Goal: Task Accomplishment & Management: Manage account settings

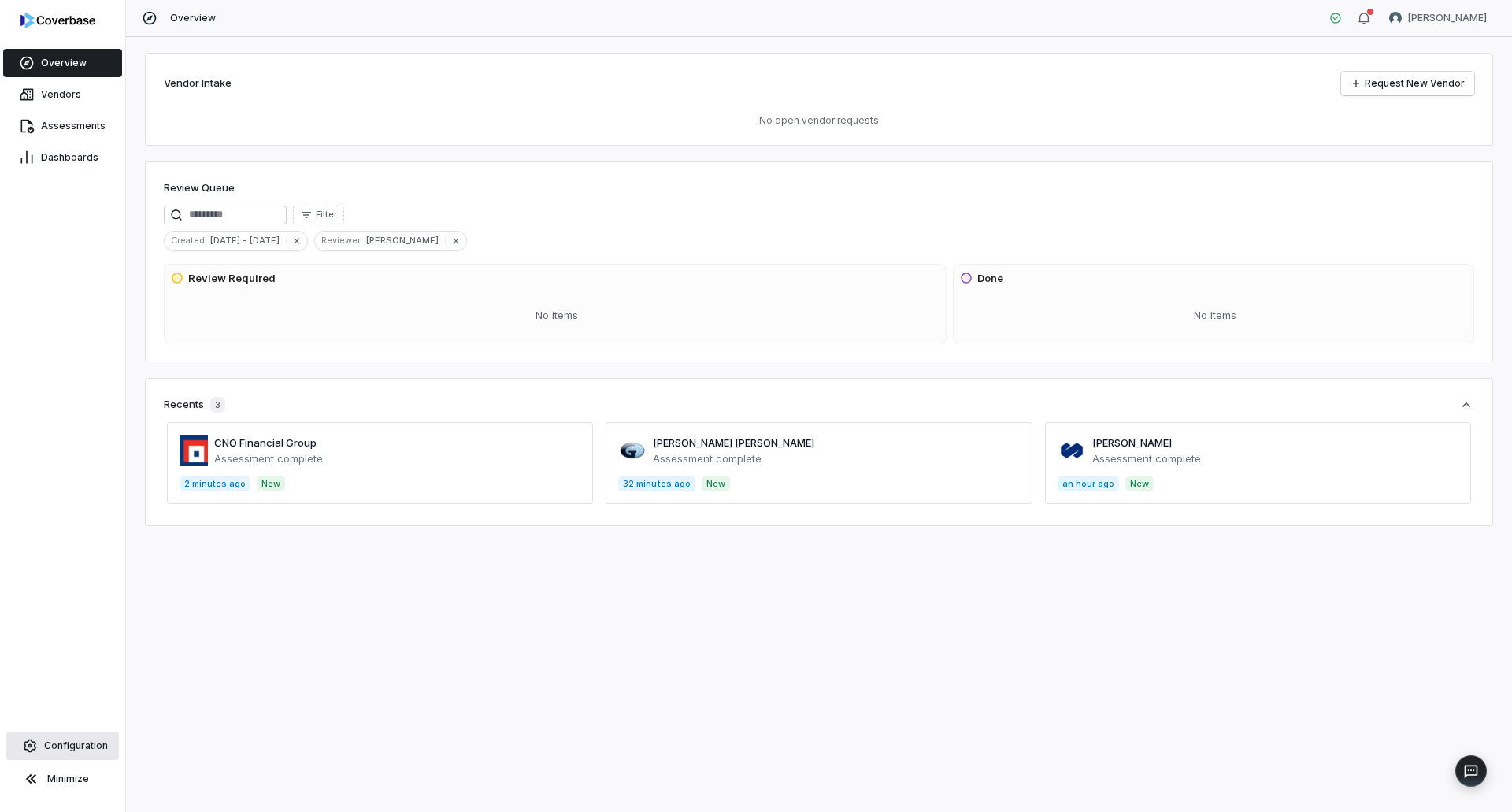
click at [65, 738] on link "Configuration" at bounding box center [62, 745] width 113 height 28
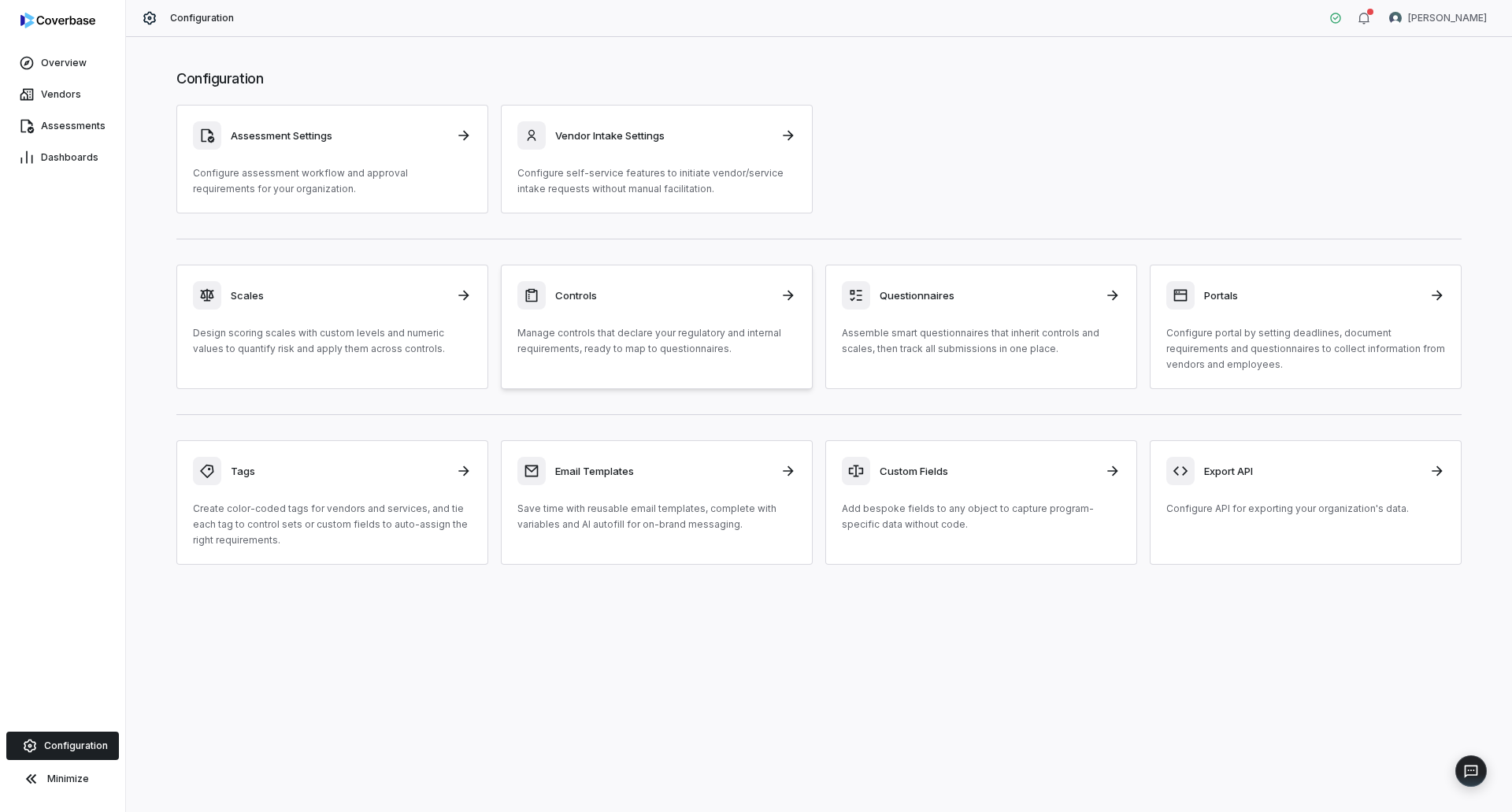
click at [715, 329] on p "Manage controls that declare your regulatory and internal requirements, ready t…" at bounding box center [657, 341] width 279 height 32
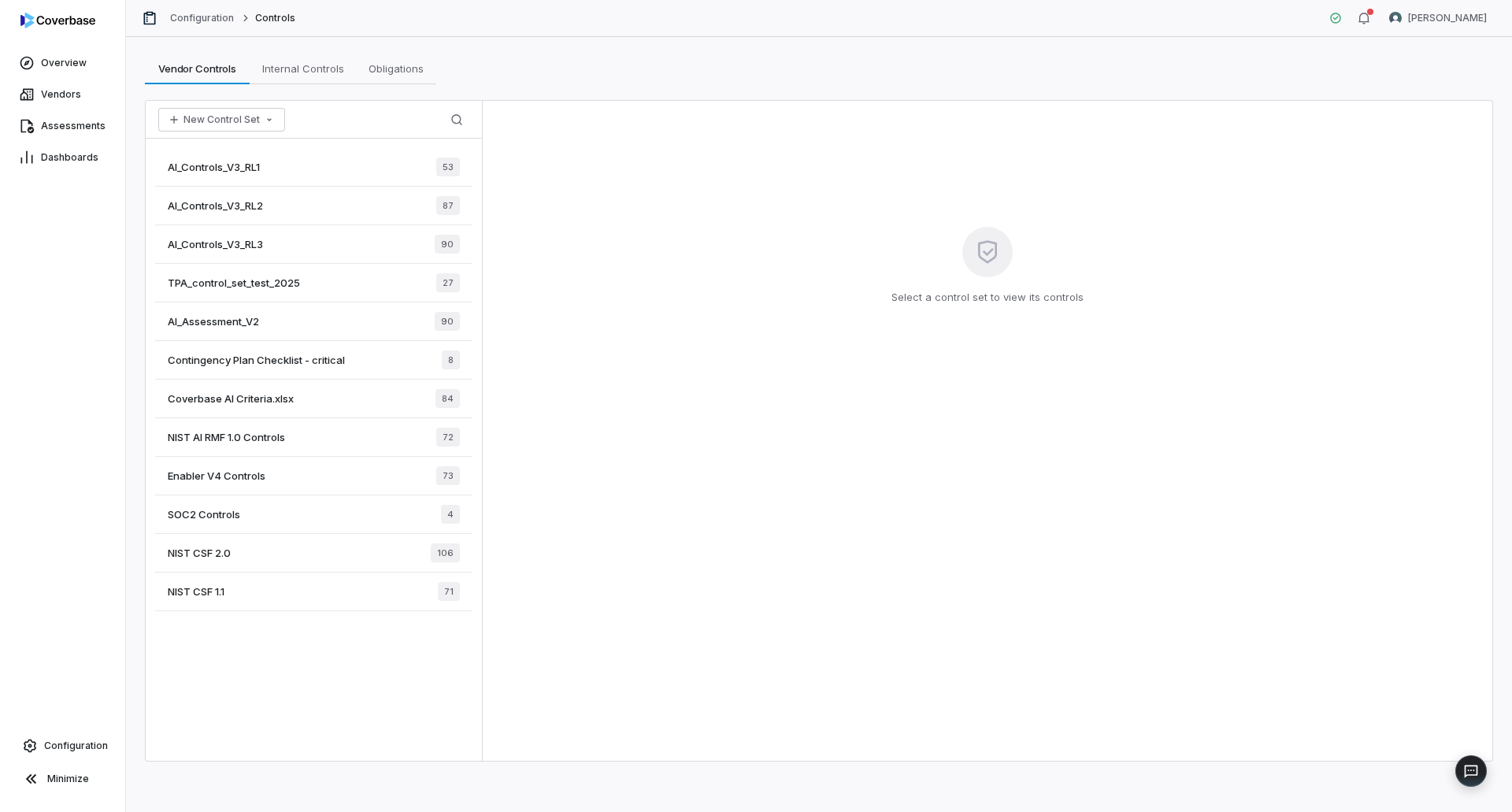
click at [213, 480] on span "Enabler V4 Controls" at bounding box center [215, 476] width 97 height 14
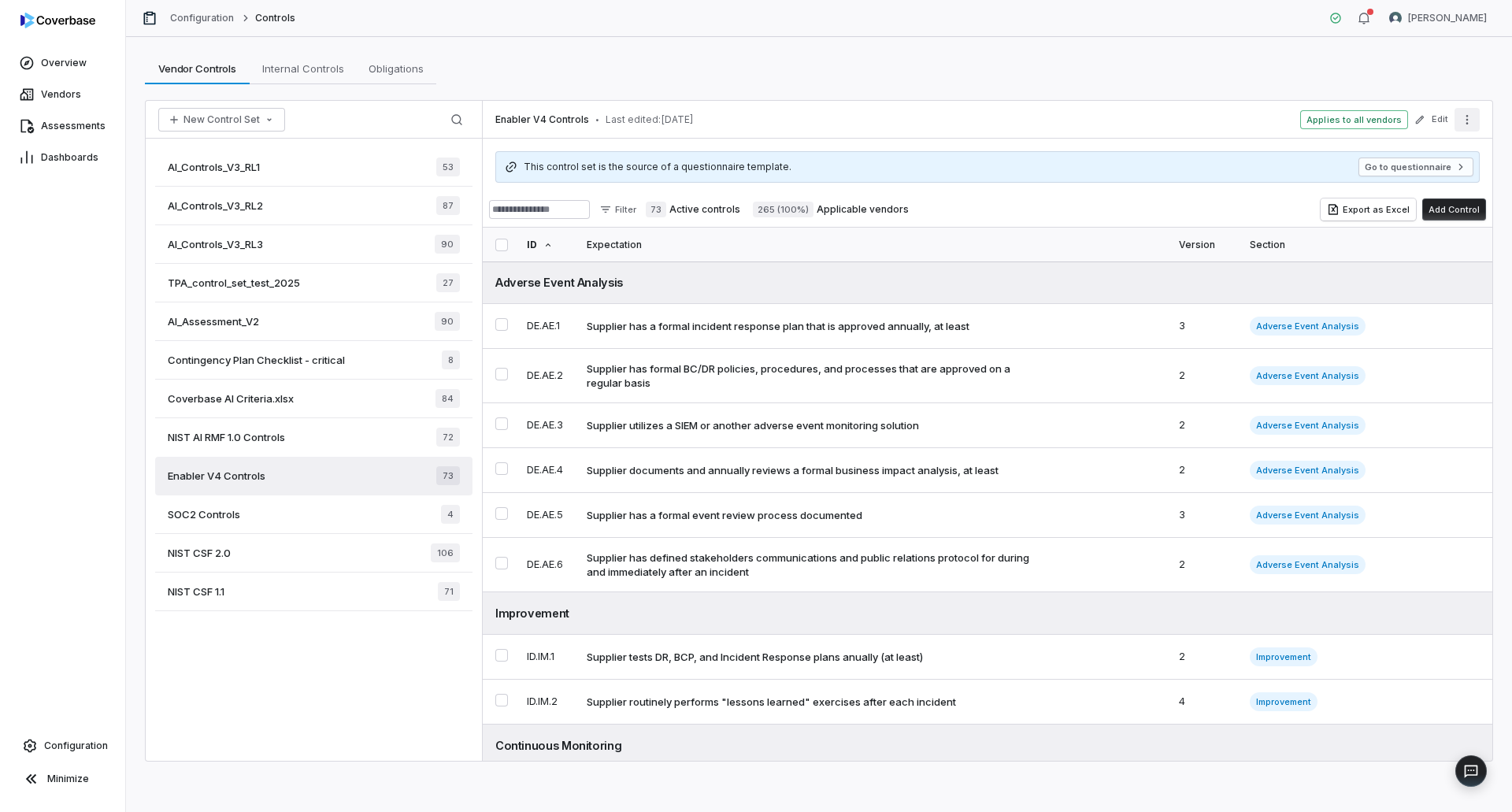
click at [1466, 122] on icon "More actions" at bounding box center [1467, 119] width 12 height 12
click at [1429, 124] on button "Edit" at bounding box center [1431, 119] width 43 height 28
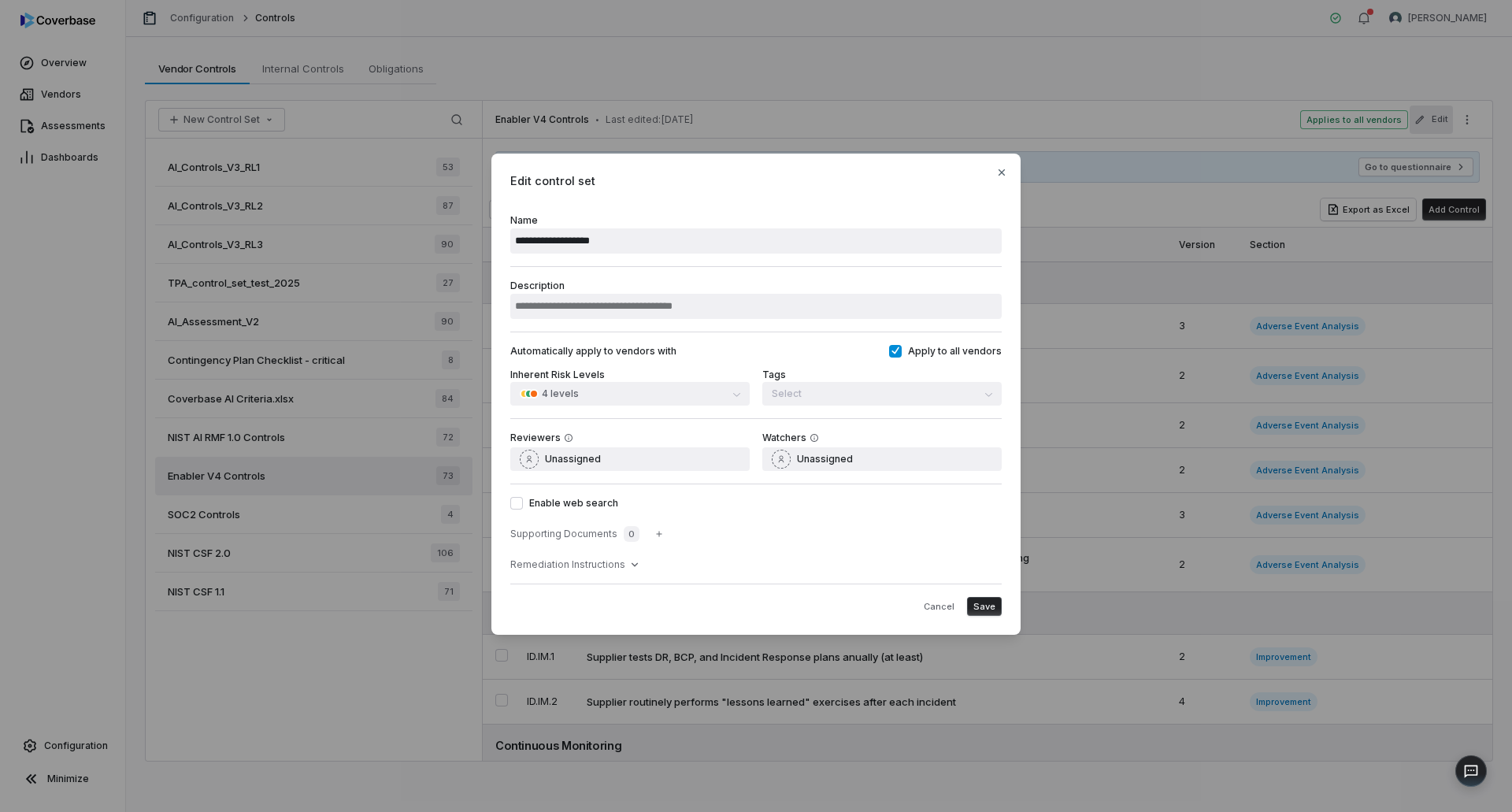
click at [753, 486] on div "Enable web search Supporting Documents 0 Remediation Instructions" at bounding box center [756, 533] width 491 height 100
click at [636, 563] on icon at bounding box center [634, 564] width 12 height 12
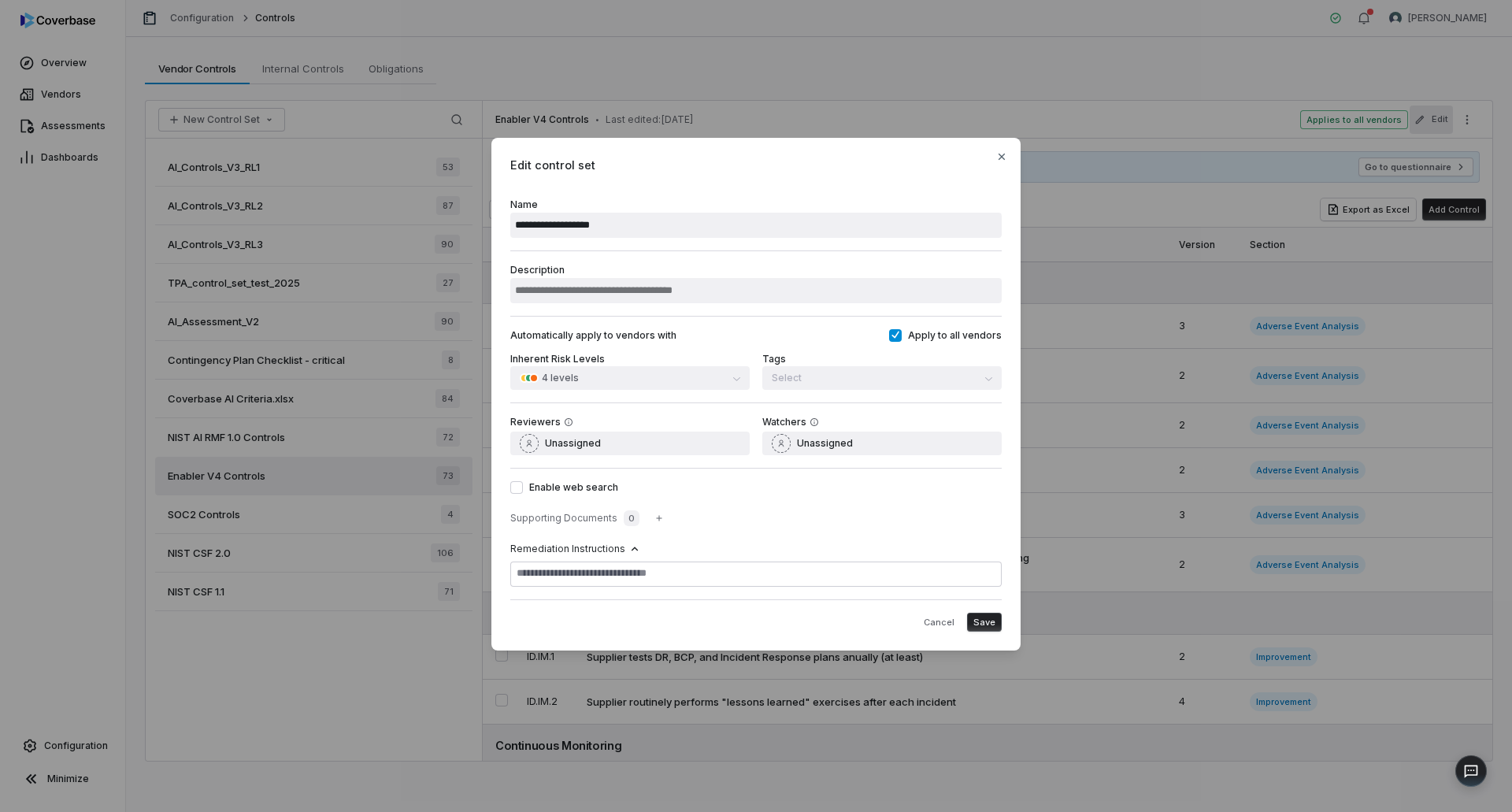
click at [628, 547] on icon at bounding box center [634, 548] width 12 height 12
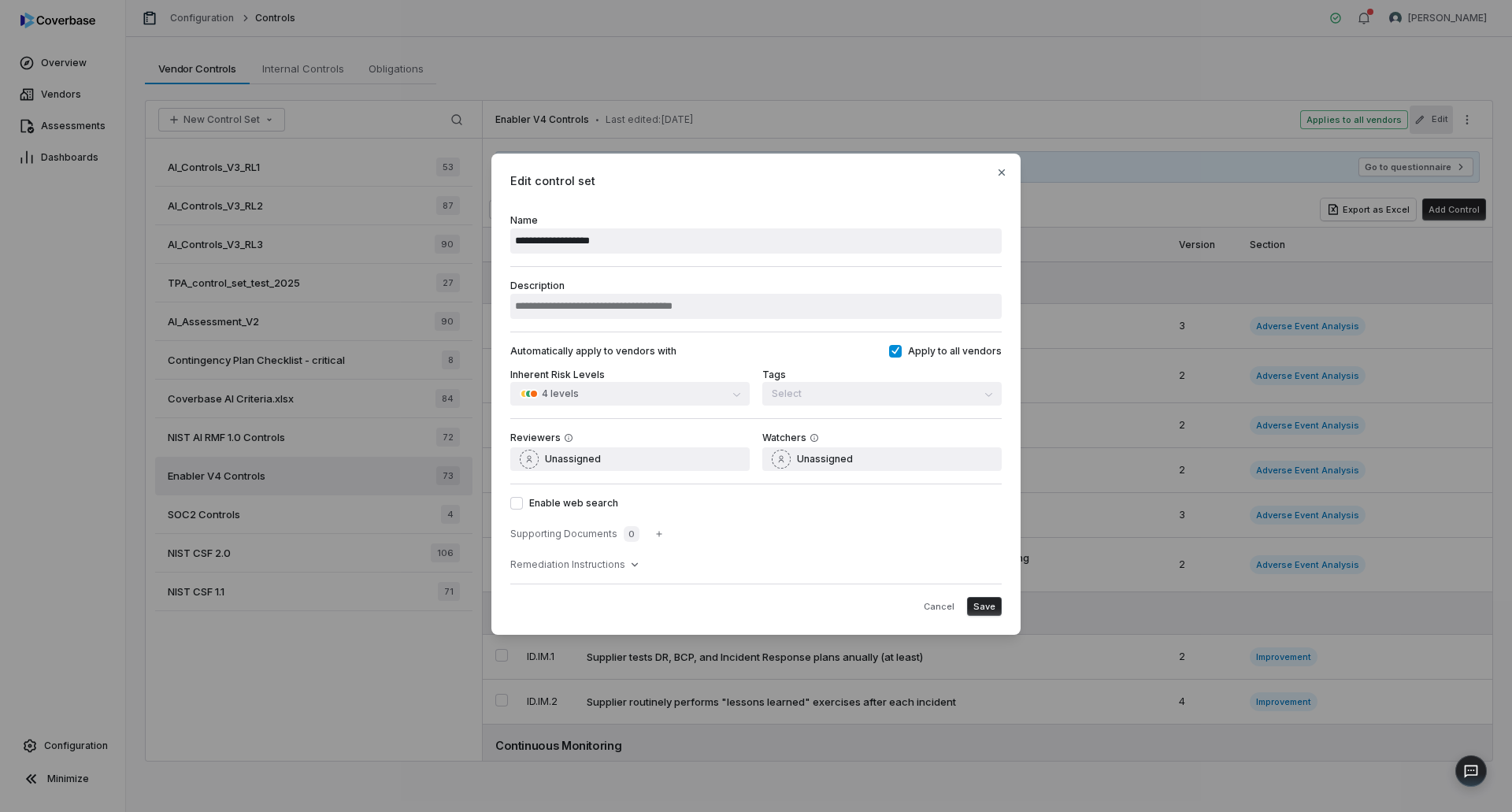
click at [626, 394] on div "Inherent Risk Levels 4 levels" at bounding box center [630, 386] width 239 height 39
drag, startPoint x: 1005, startPoint y: 175, endPoint x: 991, endPoint y: 175, distance: 14.0
click at [1004, 175] on icon "button" at bounding box center [1001, 173] width 12 height 12
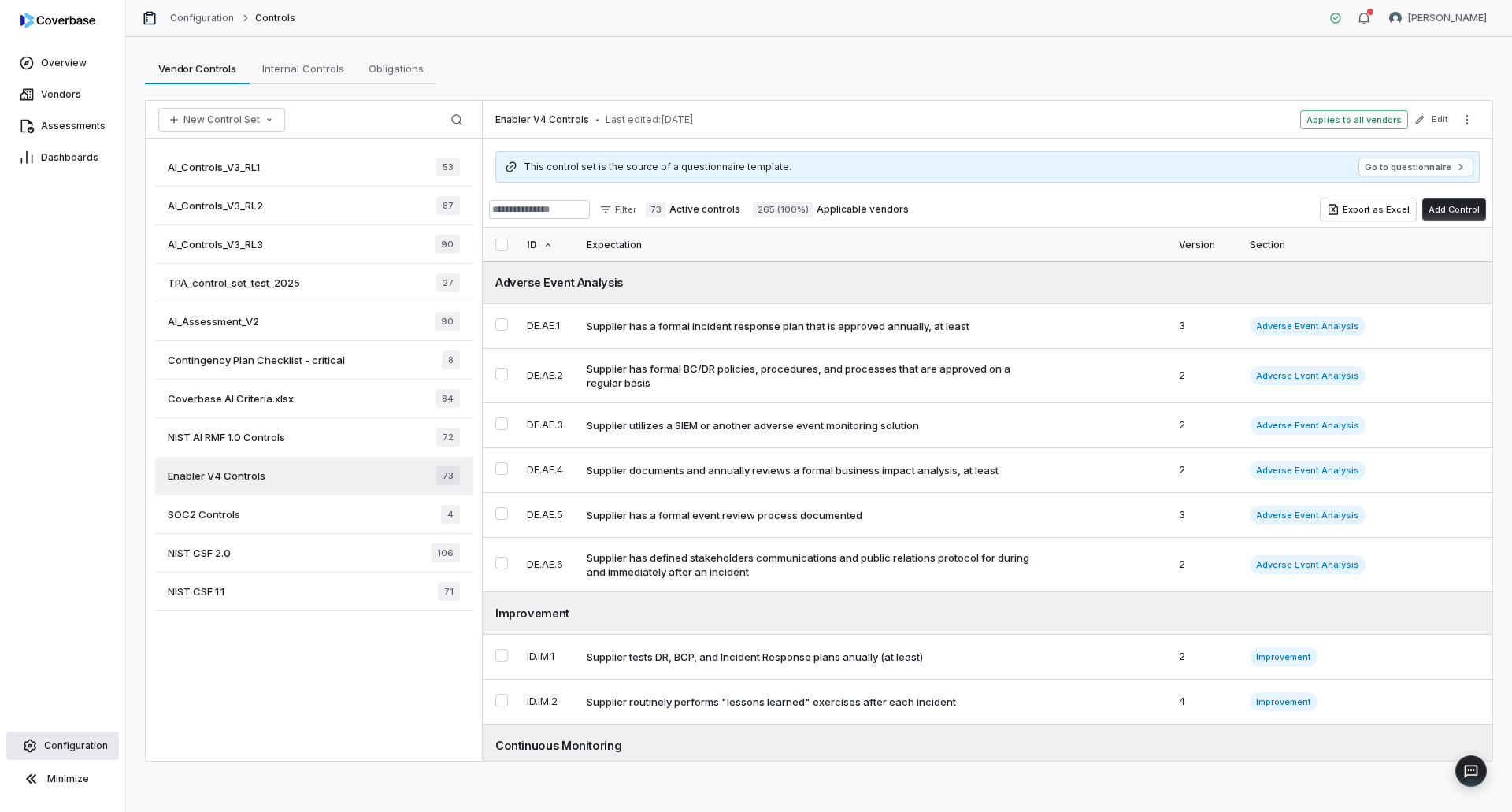
click at [71, 745] on span "Configuration" at bounding box center [75, 745] width 64 height 12
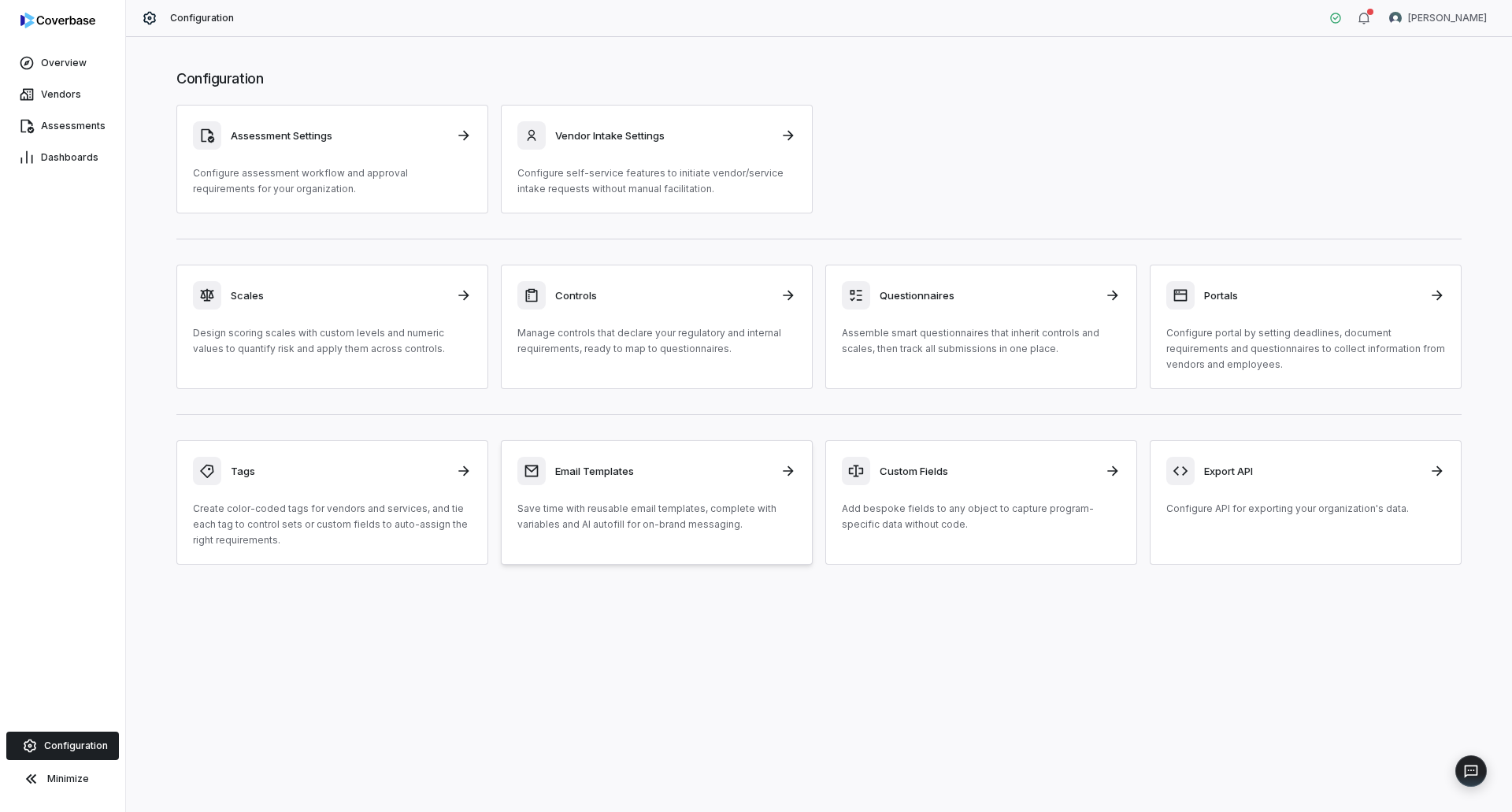
click at [644, 487] on div "Email Templates Save time with reusable email templates, complete with variable…" at bounding box center [657, 494] width 279 height 75
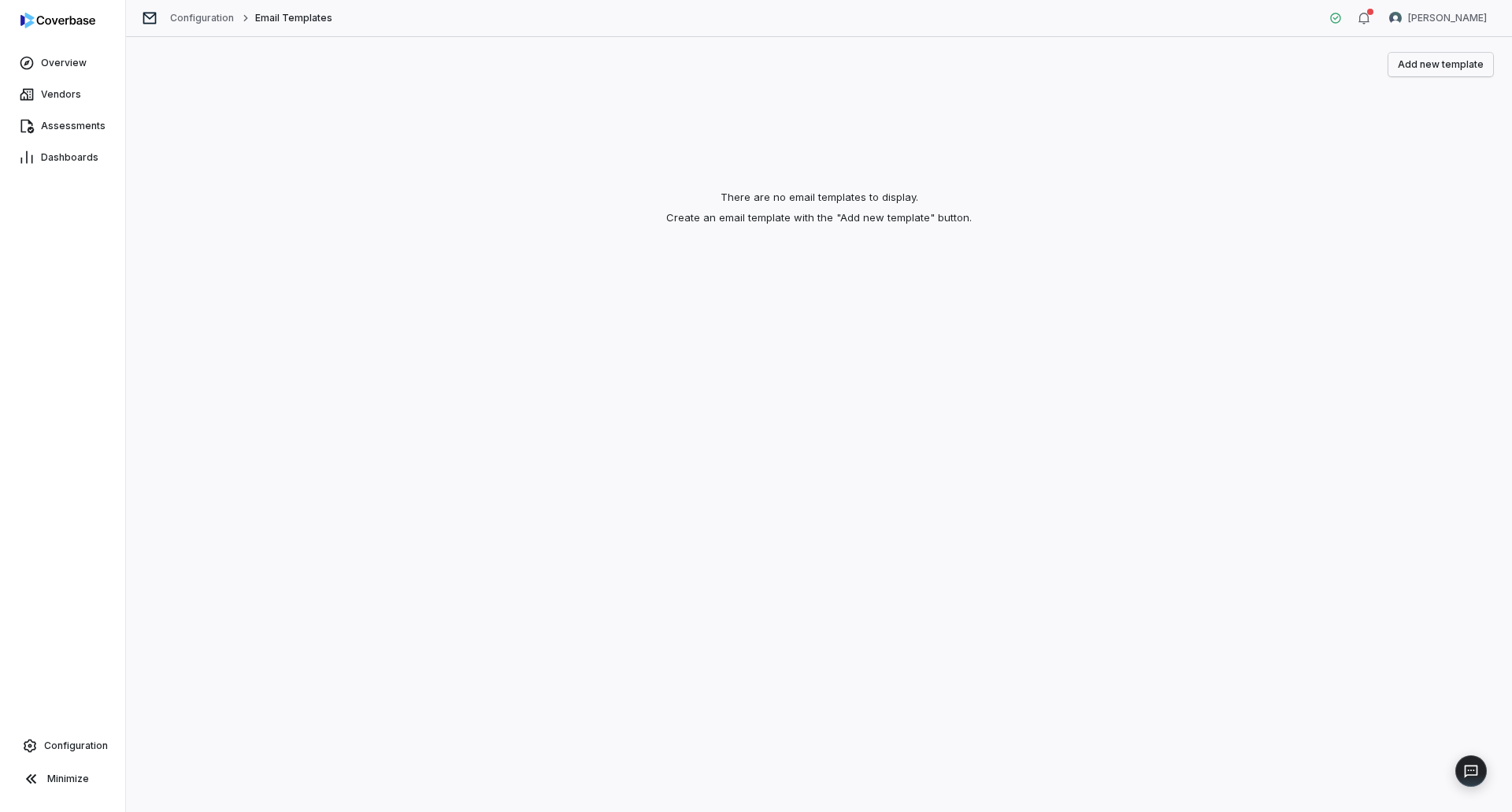
click at [1437, 74] on button "Add new template" at bounding box center [1441, 64] width 105 height 24
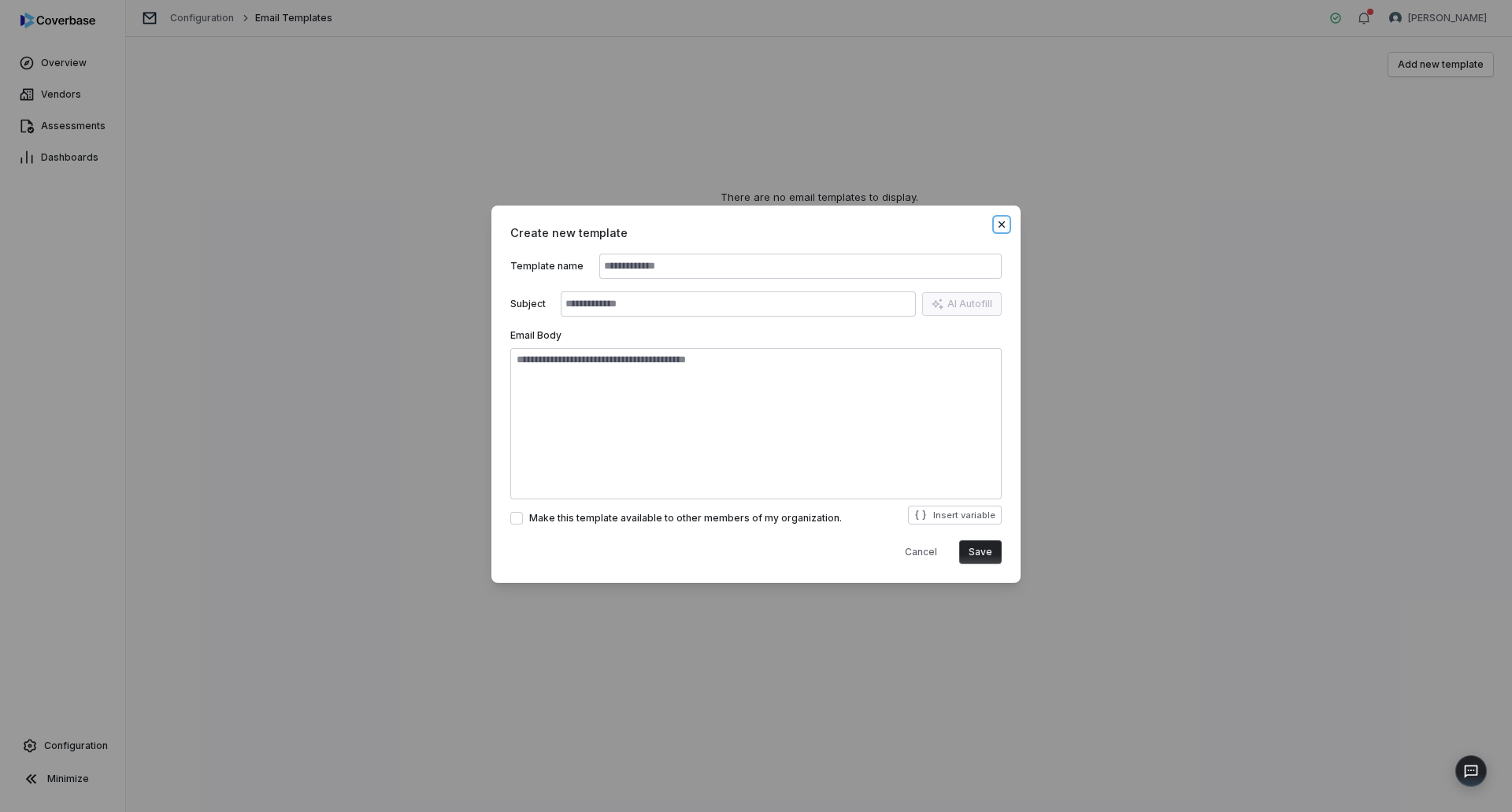
click at [1002, 223] on icon "button" at bounding box center [1001, 224] width 12 height 12
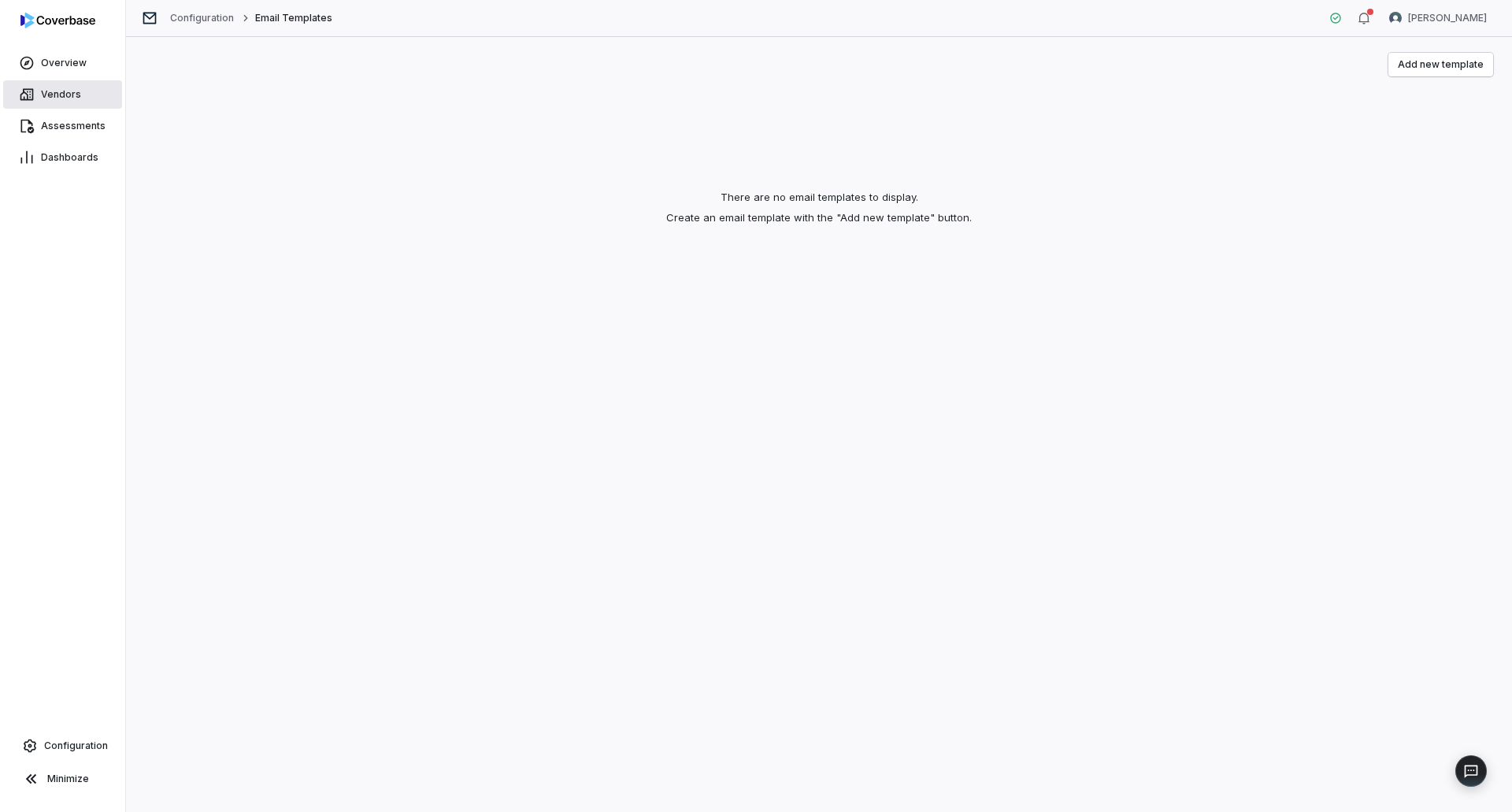
click at [48, 88] on link "Vendors" at bounding box center [63, 95] width 119 height 28
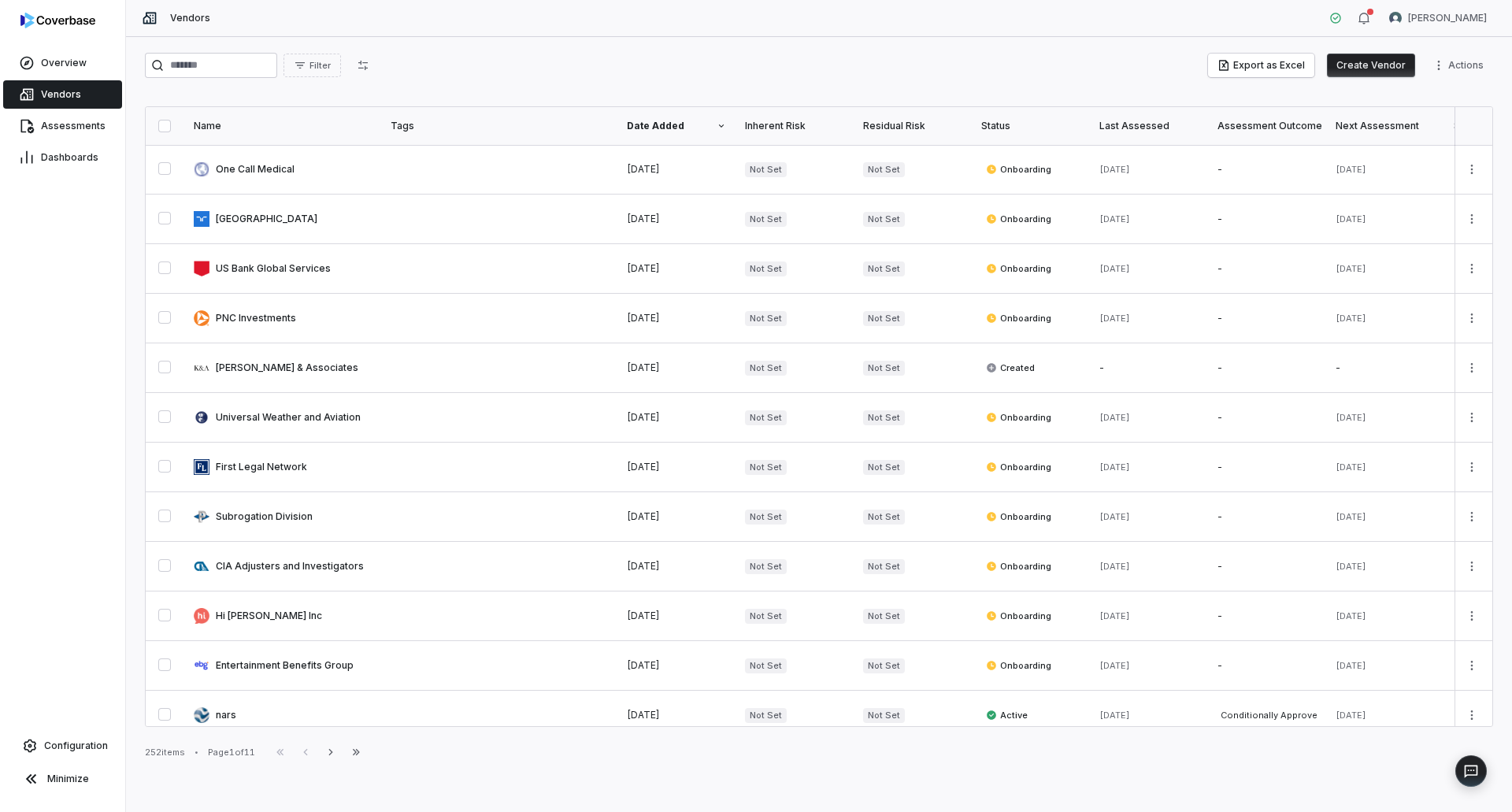
click at [462, 74] on div "Filter Export as Excel Create Vendor Actions" at bounding box center [818, 65] width 1348 height 25
click at [505, 63] on div "Filter Export as Excel Create Vendor Actions" at bounding box center [818, 65] width 1348 height 25
